Goal: Task Accomplishment & Management: Manage account settings

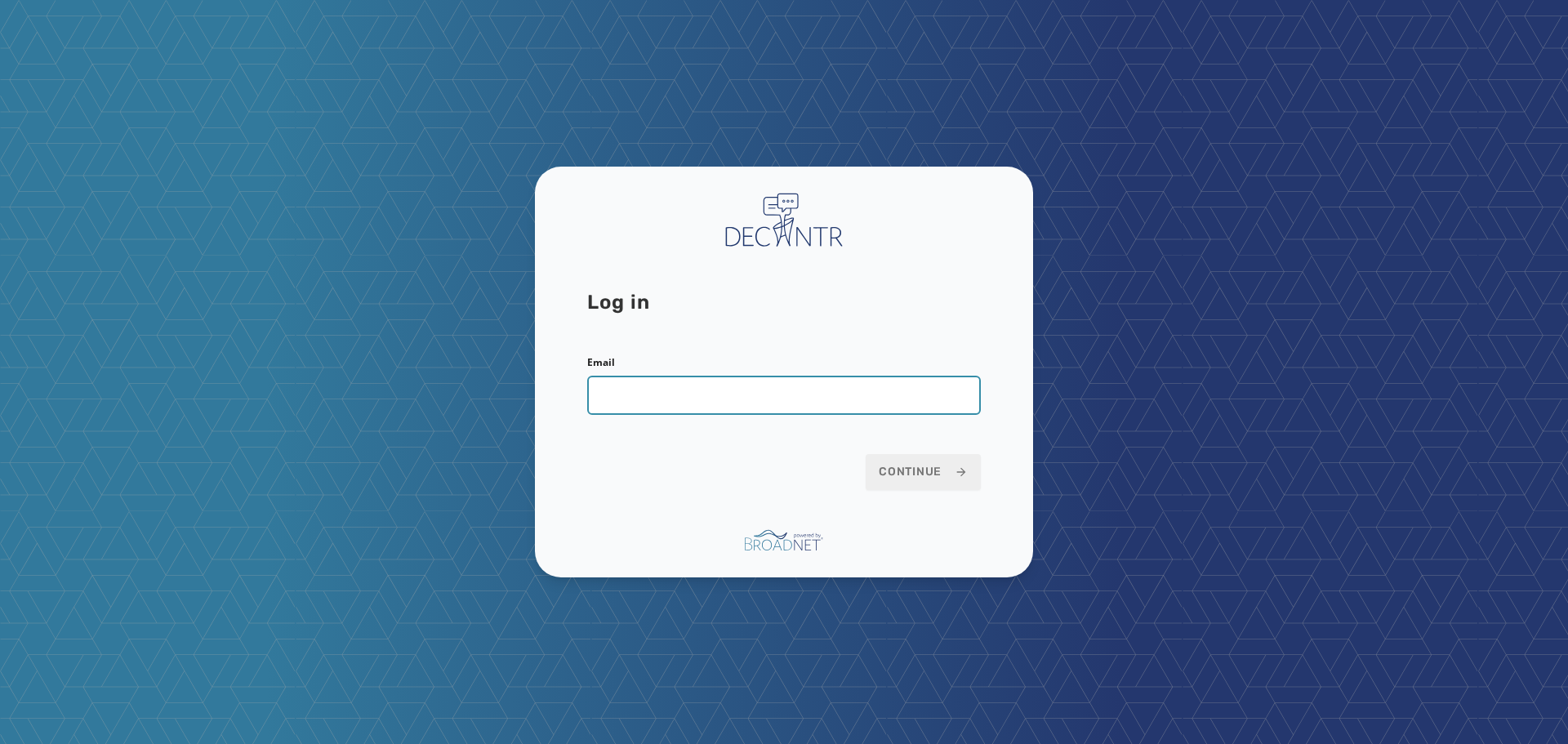
click at [696, 406] on input "Email" at bounding box center [784, 396] width 394 height 39
type input "**********"
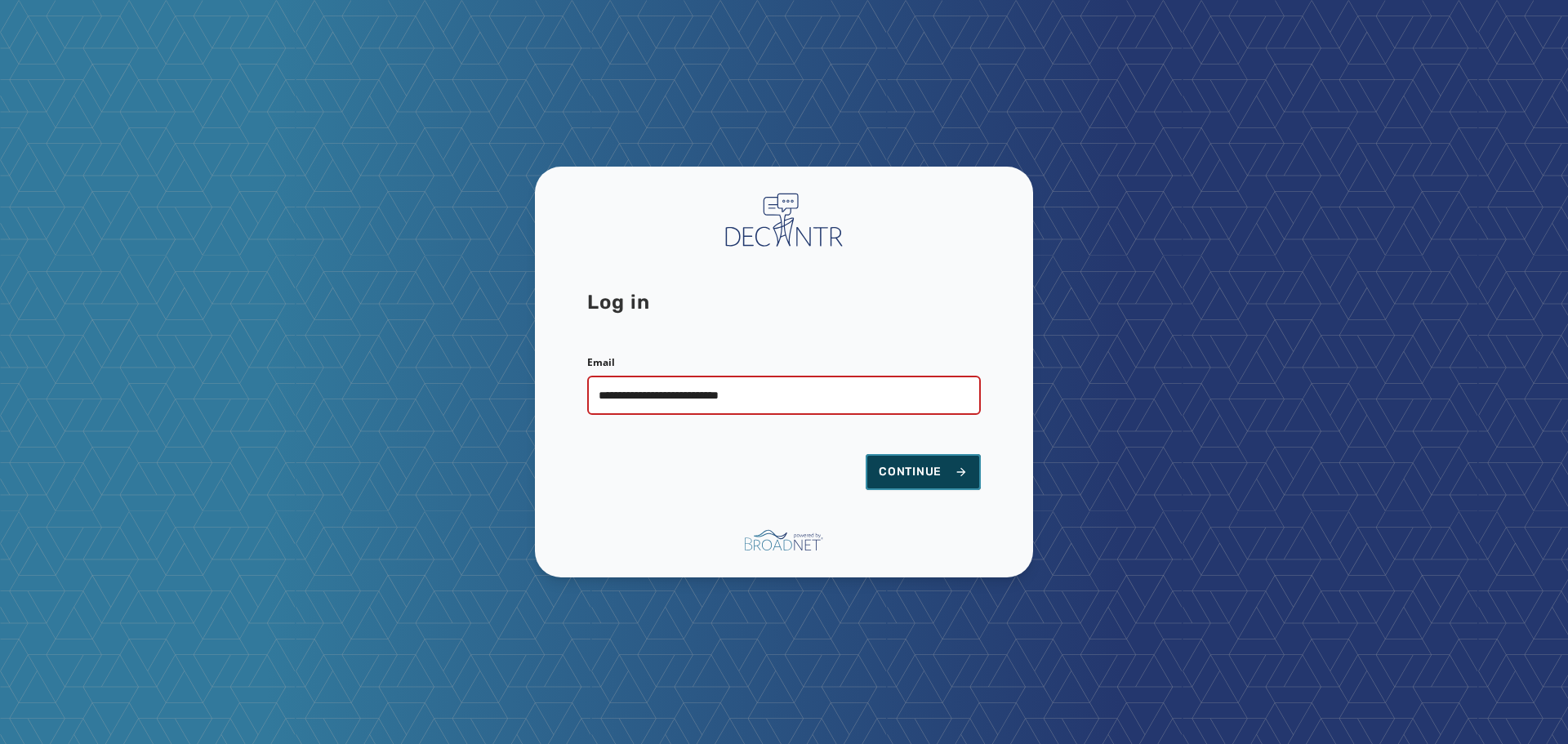
click at [907, 468] on span "Continue" at bounding box center [923, 472] width 89 height 17
click at [916, 484] on button "Continue" at bounding box center [923, 472] width 115 height 36
click at [804, 390] on input "**********" at bounding box center [784, 396] width 394 height 39
click at [882, 471] on span "Continue" at bounding box center [923, 472] width 89 height 17
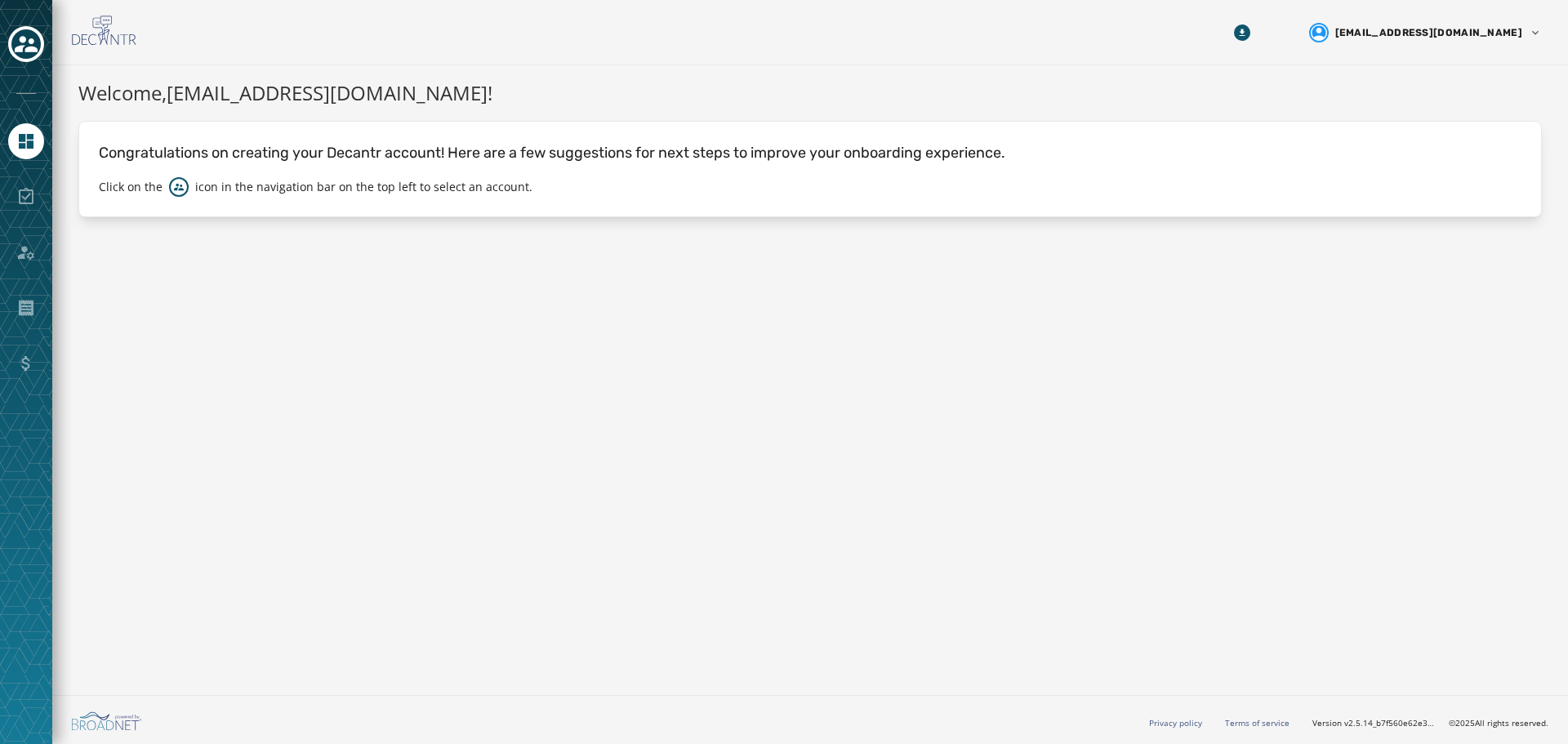
click at [24, 250] on div at bounding box center [26, 252] width 36 height 36
click at [24, 252] on div at bounding box center [26, 252] width 36 height 36
click at [22, 203] on div at bounding box center [26, 197] width 36 height 36
drag, startPoint x: 27, startPoint y: 252, endPoint x: 19, endPoint y: 304, distance: 52.6
click at [27, 254] on div at bounding box center [26, 252] width 36 height 36
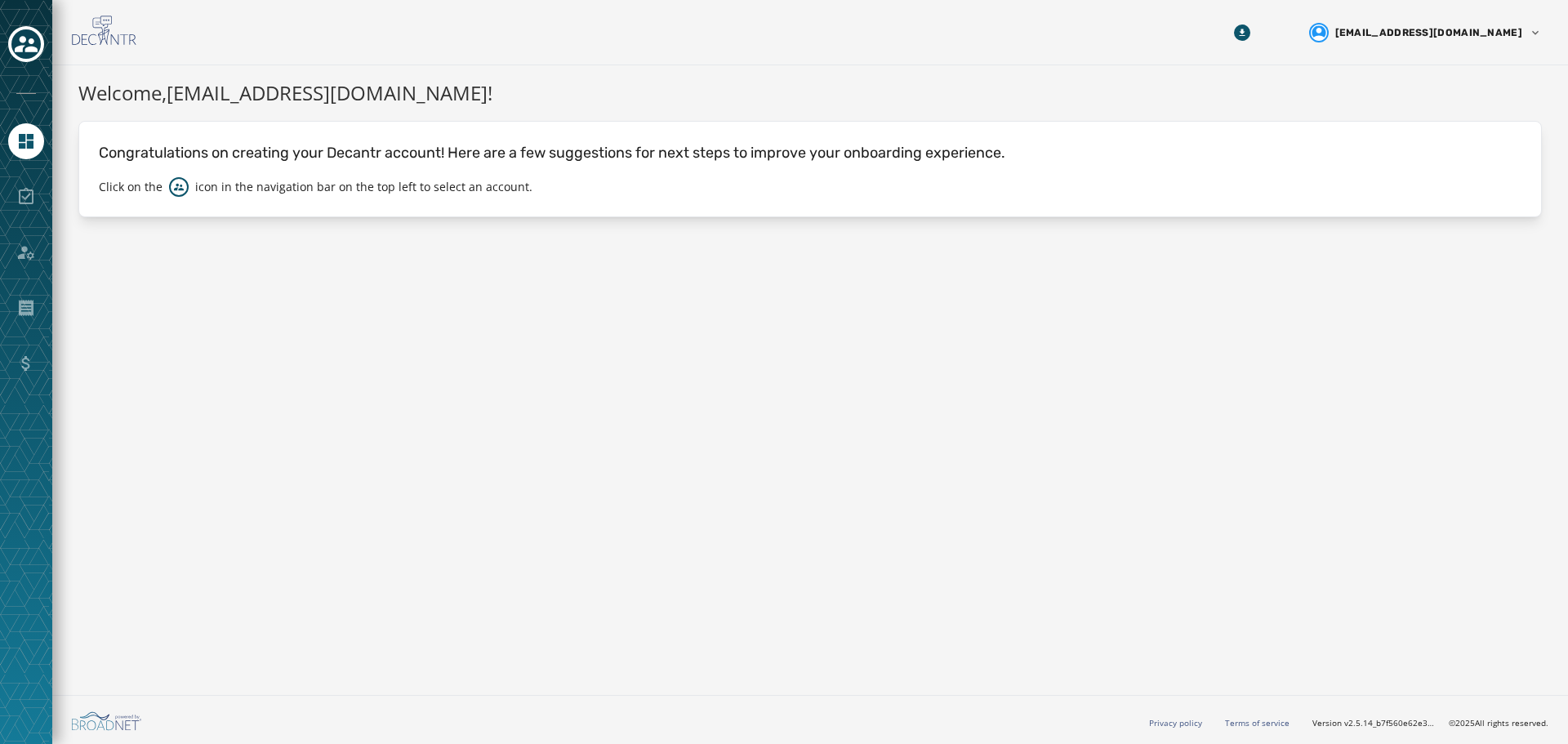
drag, startPoint x: 19, startPoint y: 304, endPoint x: 33, endPoint y: 352, distance: 50.0
click at [21, 316] on div at bounding box center [26, 308] width 36 height 36
click at [25, 370] on div at bounding box center [26, 363] width 36 height 36
